Goal: Task Accomplishment & Management: Manage account settings

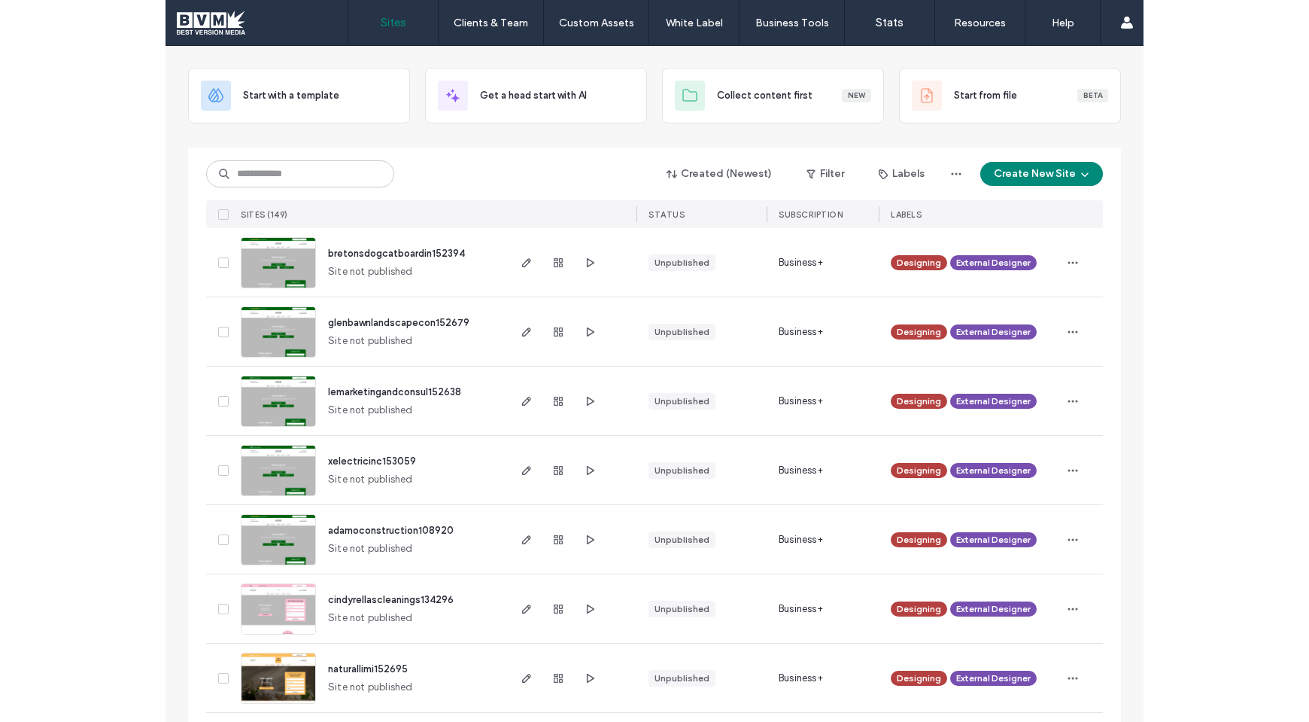
scroll to position [73, 0]
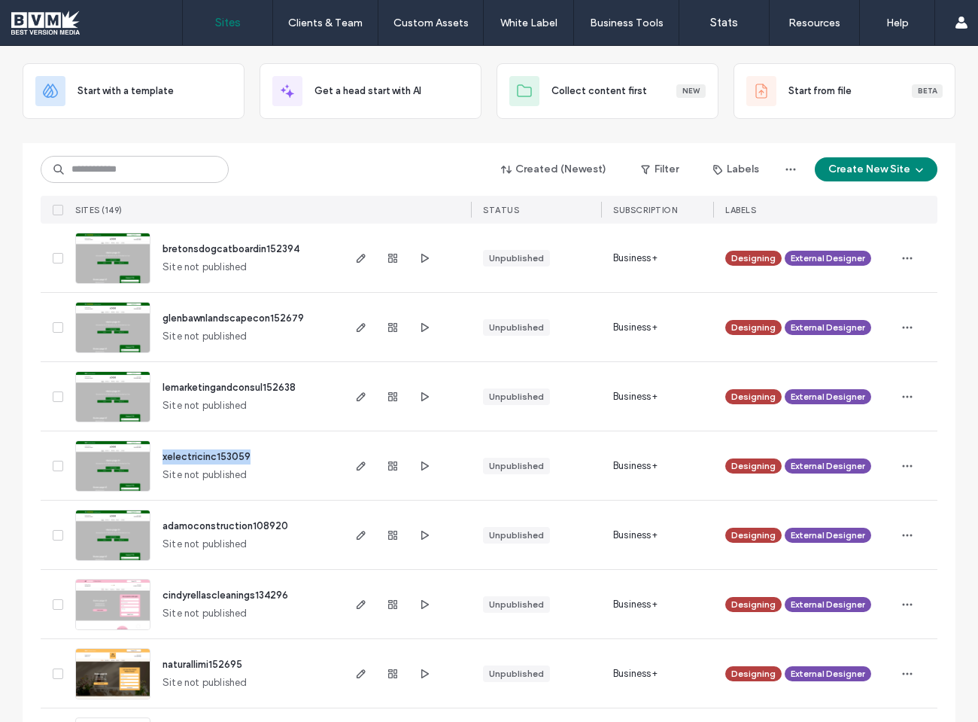
drag, startPoint x: 249, startPoint y: 454, endPoint x: 157, endPoint y: 459, distance: 91.9
click at [157, 459] on div "xelectricinc153059 Site not published" at bounding box center [245, 465] width 190 height 68
copy span "xelectricinc153059"
drag, startPoint x: 305, startPoint y: 387, endPoint x: 155, endPoint y: 388, distance: 150.5
click at [155, 388] on div "lemarketingandconsul152638 Site not published" at bounding box center [245, 396] width 190 height 68
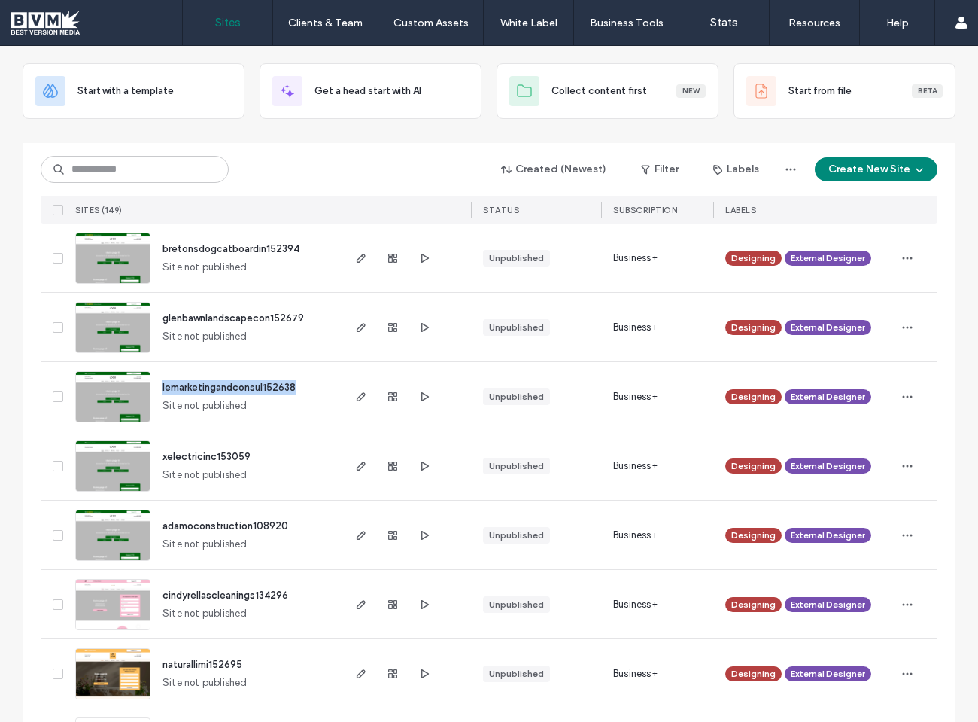
copy span "lemarketingandconsul152638"
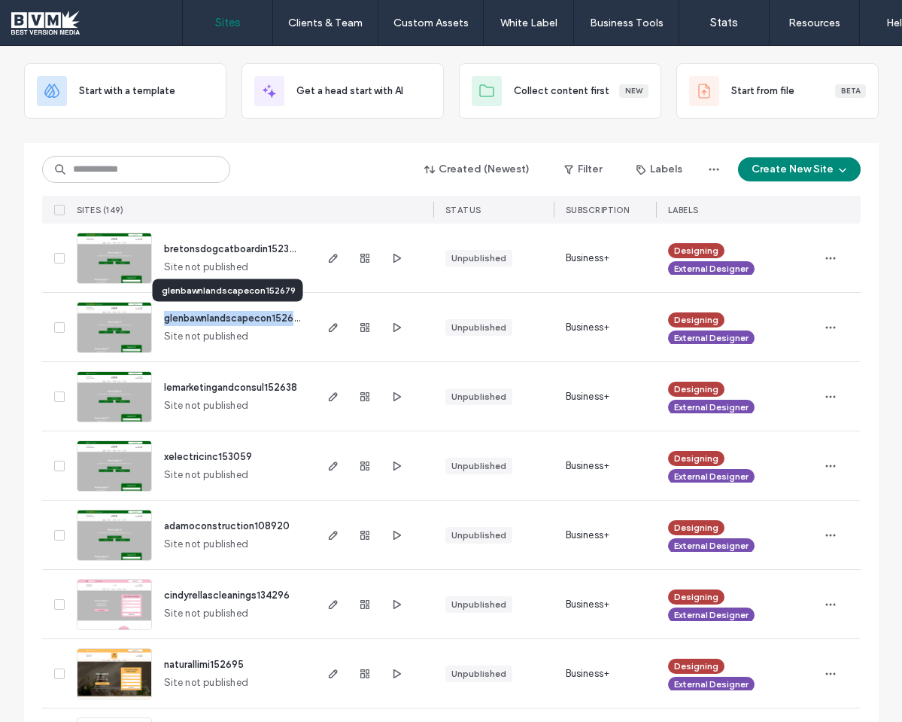
copy span "glenbawnlandscapecon152679"
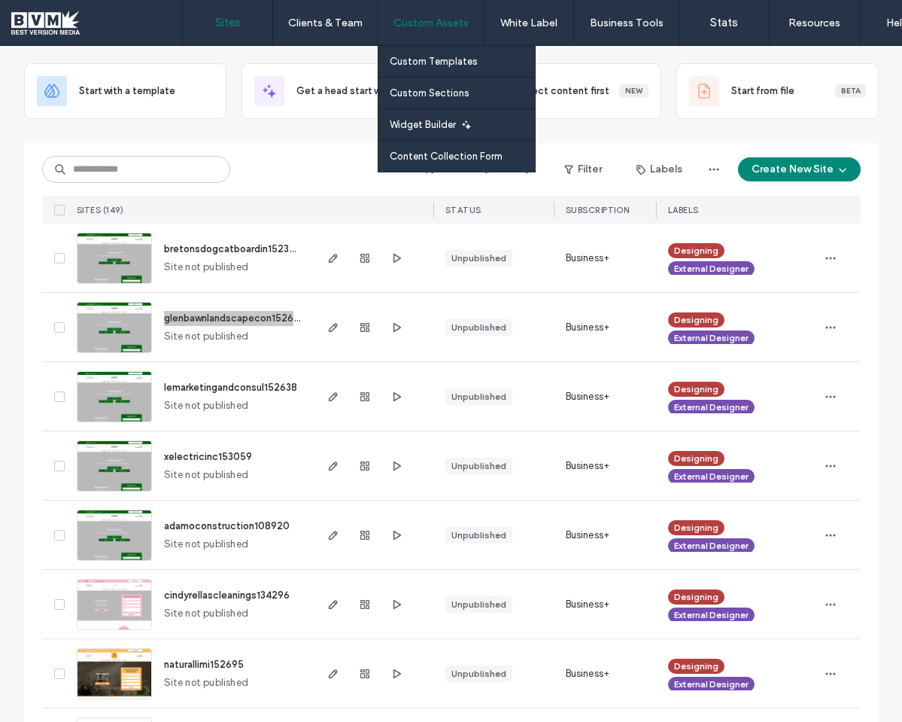
drag, startPoint x: 204, startPoint y: 318, endPoint x: 445, endPoint y: 4, distance: 395.9
click at [0, 0] on div "Sites Clients & Team Client Management Team Permissions Custom Assets Custom Te…" at bounding box center [451, 361] width 902 height 722
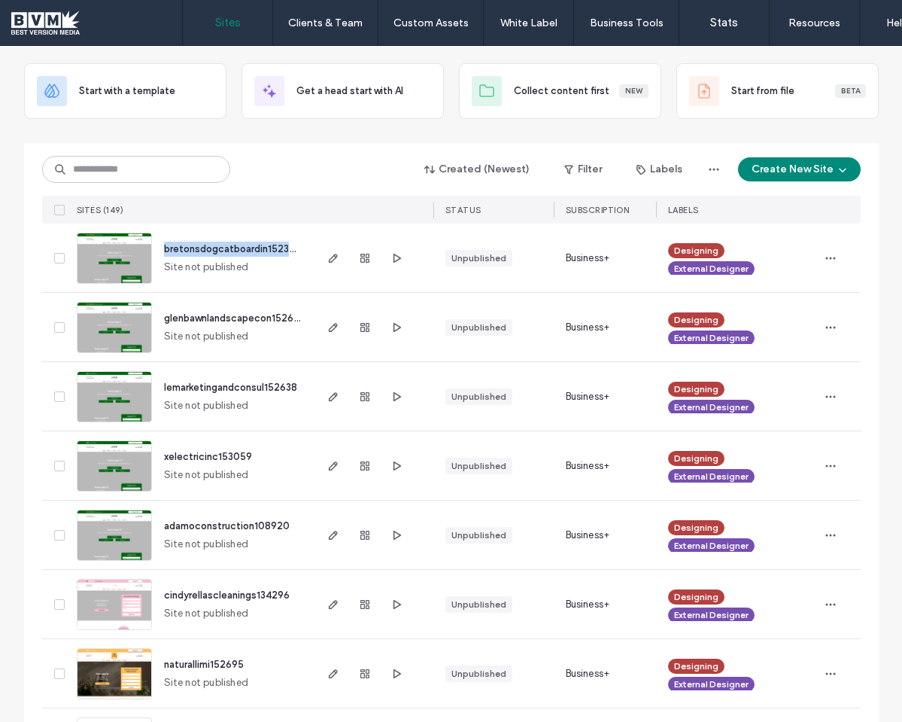
drag, startPoint x: 296, startPoint y: 245, endPoint x: 160, endPoint y: 249, distance: 136.2
click at [160, 249] on div "bretonsdogcatboardin152394 Site not published" at bounding box center [232, 257] width 160 height 68
copy span "bretonsdogcatboardin152394"
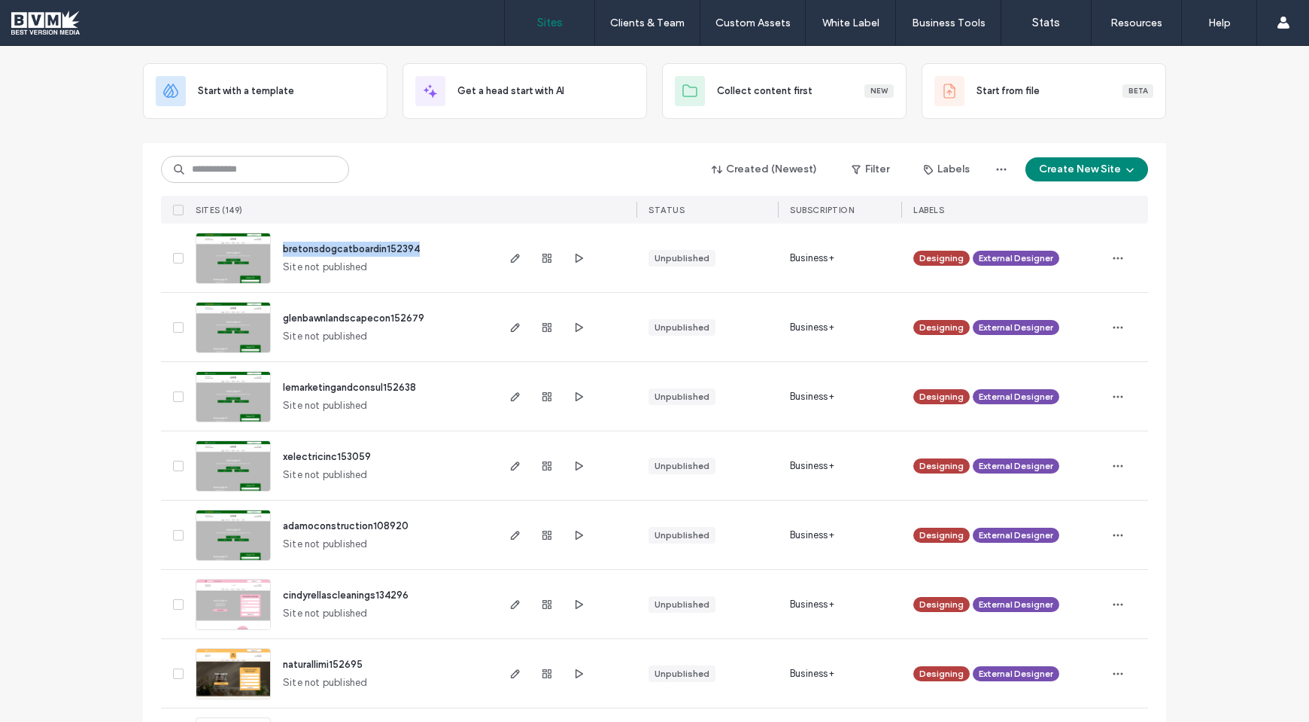
scroll to position [0, 0]
